Goal: Find specific page/section: Find specific page/section

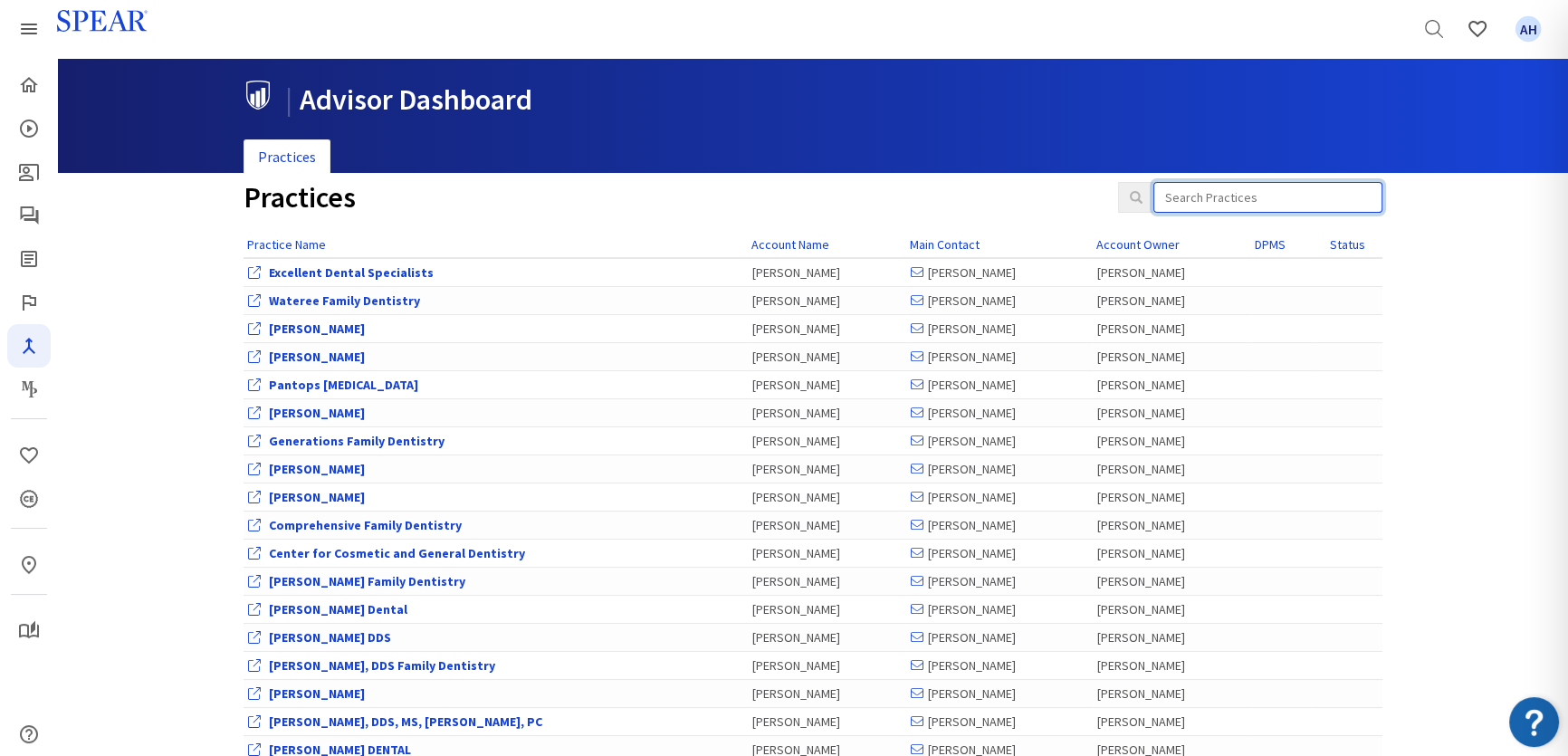
click at [1221, 190] on input "search" at bounding box center [1268, 197] width 229 height 31
click at [18, 138] on icon "Courses" at bounding box center [28, 128] width 21 height 21
click at [35, 135] on icon "Courses" at bounding box center [28, 128] width 21 height 21
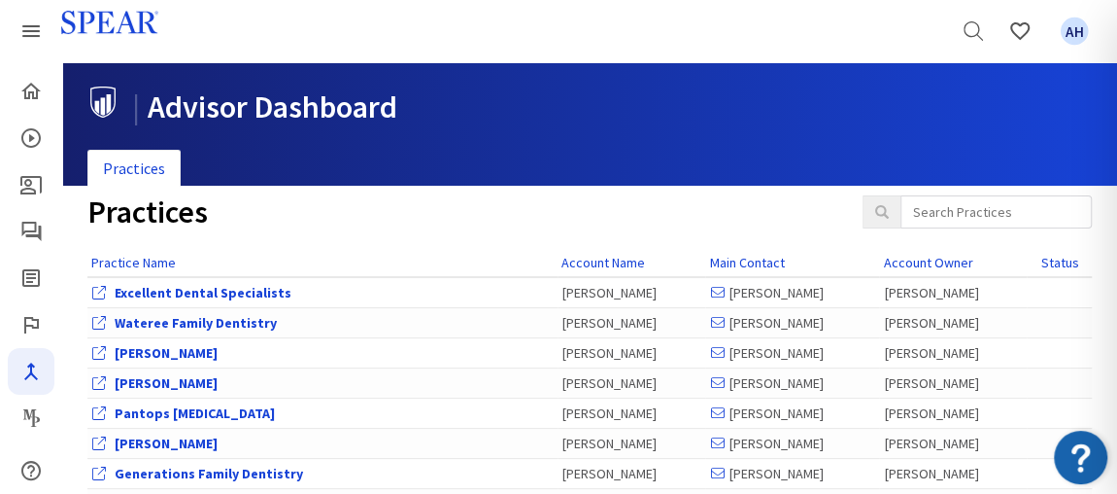
click at [953, 228] on div "Practices" at bounding box center [590, 221] width 1034 height 53
click at [942, 205] on input "search" at bounding box center [996, 211] width 191 height 33
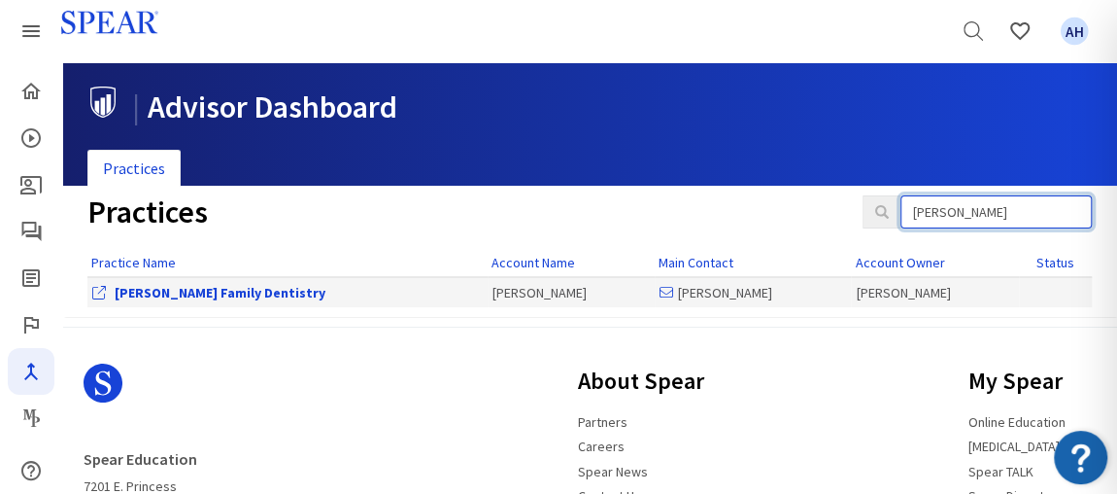
type input "hart"
click at [206, 295] on link "[PERSON_NAME] Family Dentistry" at bounding box center [220, 292] width 211 height 17
